Goal: Find specific page/section: Find specific page/section

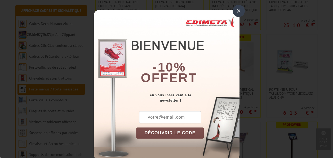
scroll to position [261, 0]
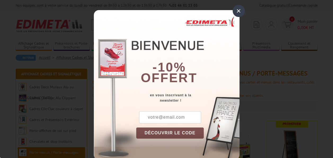
scroll to position [10, 0]
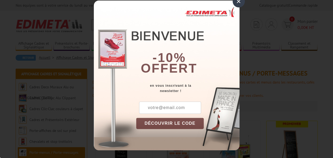
click at [241, 3] on div "×" at bounding box center [239, 1] width 12 height 12
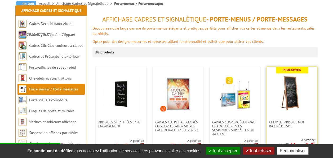
scroll to position [87, 0]
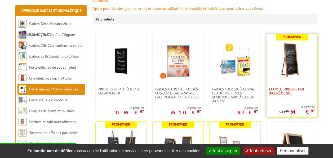
click at [292, 87] on span "Chevalet Ardoise MDF incliné de sol" at bounding box center [293, 91] width 46 height 8
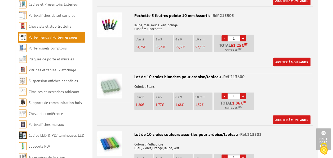
scroll to position [482, 0]
